Goal: Navigation & Orientation: Find specific page/section

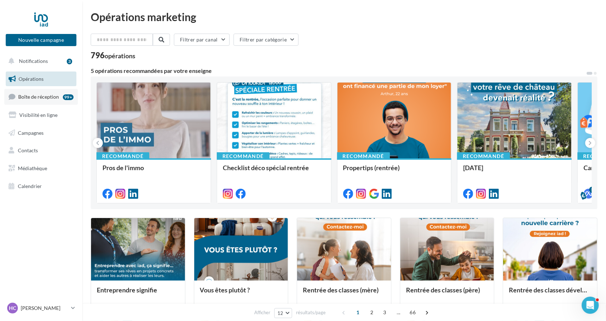
click at [52, 99] on span "Boîte de réception" at bounding box center [38, 97] width 41 height 6
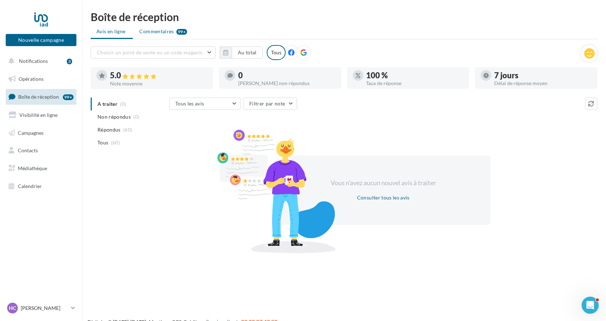
click at [148, 30] on span "Commentaires" at bounding box center [157, 31] width 34 height 7
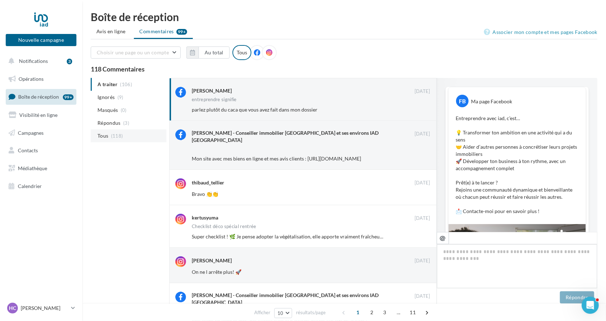
scroll to position [200, 0]
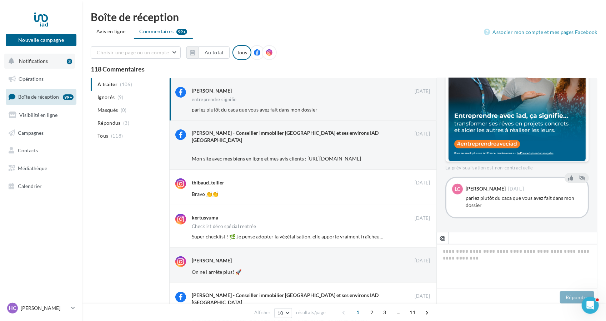
click at [39, 62] on span "Notifications" at bounding box center [33, 61] width 29 height 6
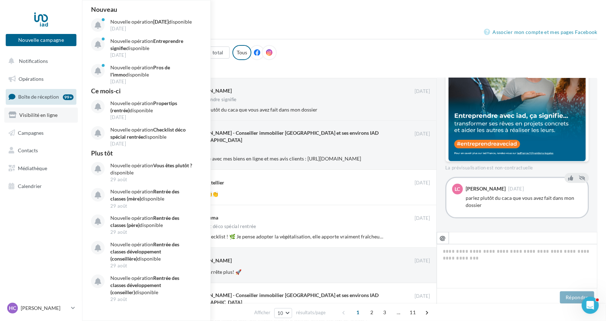
click at [39, 115] on span "Visibilité en ligne" at bounding box center [38, 115] width 38 height 6
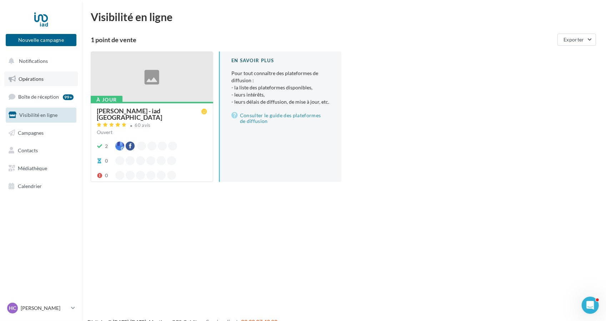
click at [36, 80] on span "Opérations" at bounding box center [31, 79] width 25 height 6
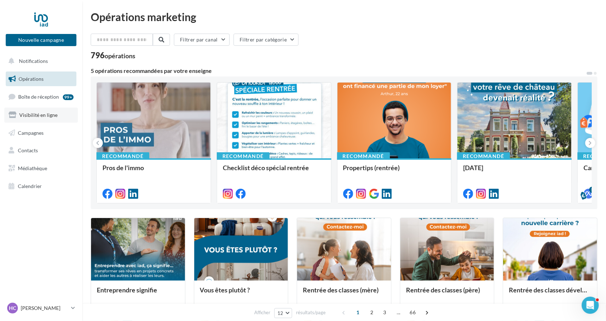
click at [47, 115] on span "Visibilité en ligne" at bounding box center [38, 115] width 38 height 6
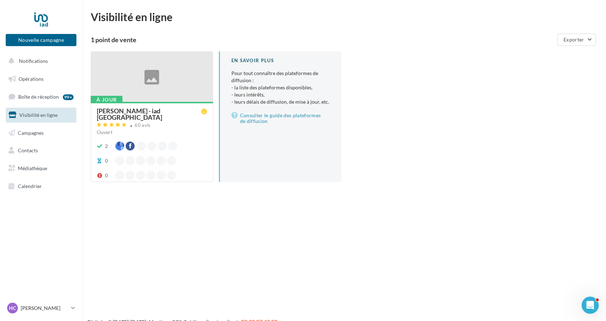
click at [139, 80] on div at bounding box center [152, 77] width 122 height 51
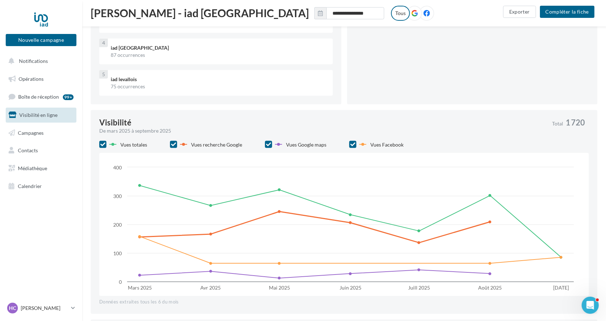
scroll to position [143, 0]
